Goal: Navigation & Orientation: Go to known website

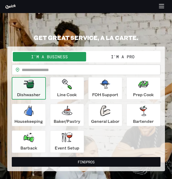
click at [55, 58] on button "I'm a Business" at bounding box center [49, 56] width 73 height 9
click at [44, 55] on button "I'm a Business" at bounding box center [49, 56] width 73 height 9
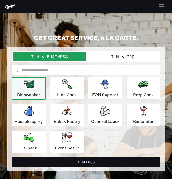
click at [44, 55] on button "I'm a Business" at bounding box center [49, 56] width 73 height 9
click at [58, 58] on button "I'm a Business" at bounding box center [49, 56] width 73 height 9
click at [51, 58] on button "I'm a Business" at bounding box center [49, 56] width 73 height 9
click at [46, 55] on button "I'm a Business" at bounding box center [49, 56] width 73 height 9
click at [44, 57] on button "I'm a Business" at bounding box center [49, 56] width 73 height 9
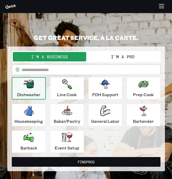
click at [53, 55] on button "I'm a Business" at bounding box center [49, 56] width 73 height 9
click at [52, 58] on button "I'm a Business" at bounding box center [49, 56] width 73 height 9
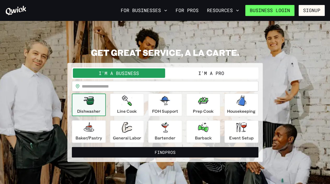
click at [171, 13] on link "Business Login" at bounding box center [269, 10] width 49 height 11
